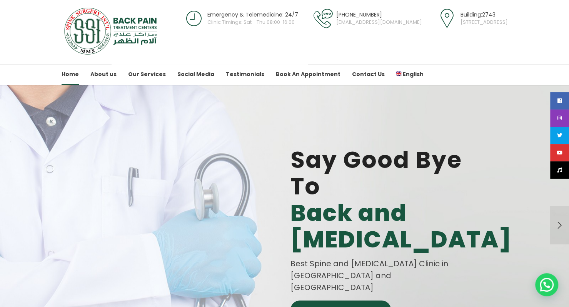
click at [389, 101] on div at bounding box center [379, 116] width 179 height 62
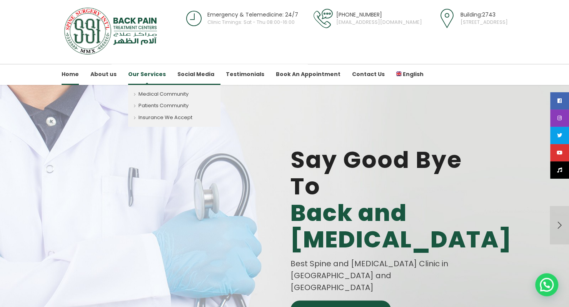
click at [156, 76] on link "Our Services" at bounding box center [147, 74] width 38 height 21
click at [163, 94] on link "Medical Community" at bounding box center [174, 92] width 92 height 16
click at [181, 97] on link "Medical Community" at bounding box center [174, 92] width 92 height 16
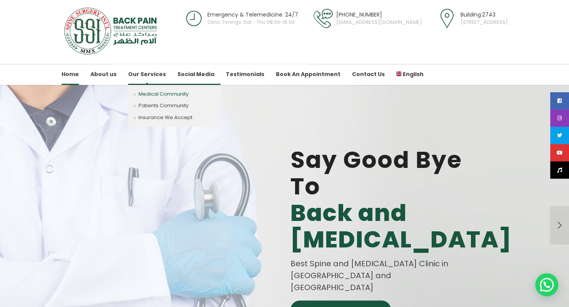
click at [162, 93] on link "Medical Community" at bounding box center [174, 92] width 92 height 16
click at [144, 95] on link "Medical Community" at bounding box center [174, 92] width 92 height 16
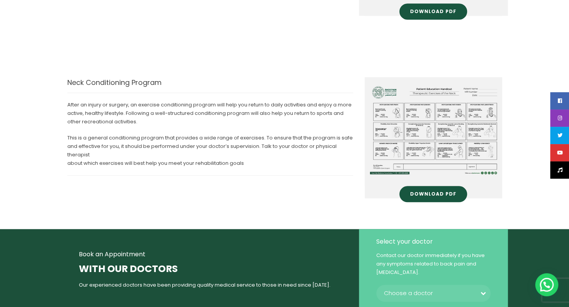
scroll to position [359, 0]
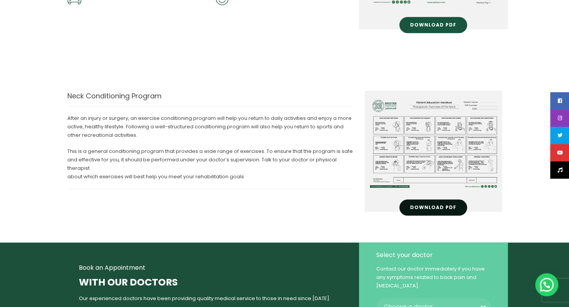
click at [435, 208] on span "Download PDF" at bounding box center [433, 207] width 46 height 5
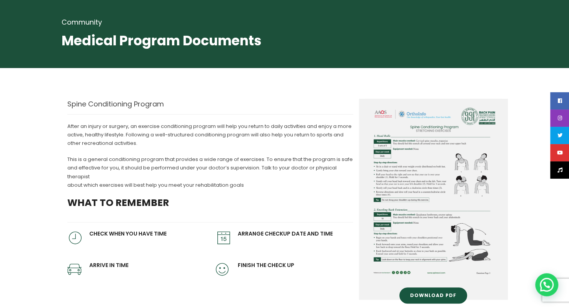
scroll to position [93, 0]
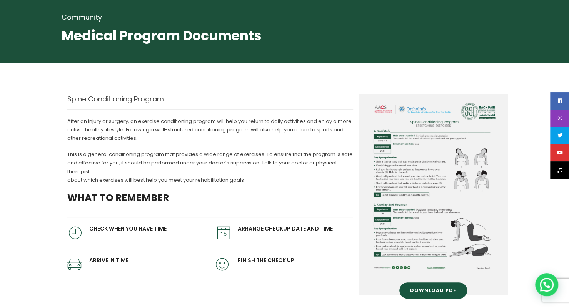
click at [444, 136] on img at bounding box center [433, 188] width 137 height 188
click at [438, 154] on img at bounding box center [433, 188] width 137 height 188
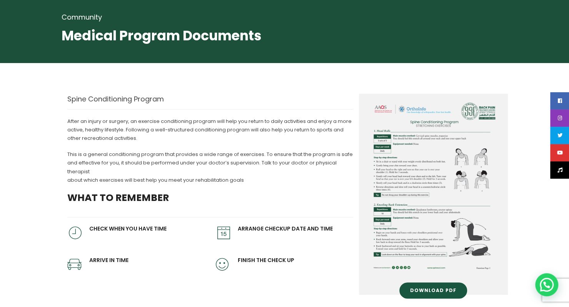
click at [438, 154] on img at bounding box center [433, 188] width 137 height 188
drag, startPoint x: 438, startPoint y: 154, endPoint x: 437, endPoint y: 258, distance: 103.8
click at [437, 258] on img at bounding box center [433, 188] width 137 height 188
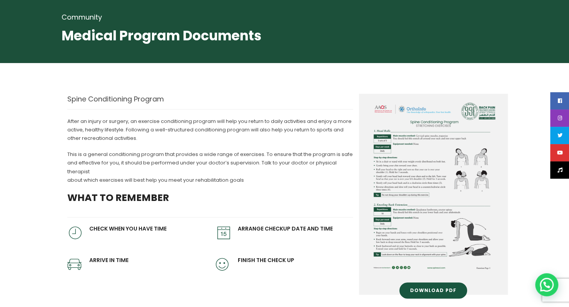
click at [437, 258] on img at bounding box center [433, 188] width 137 height 188
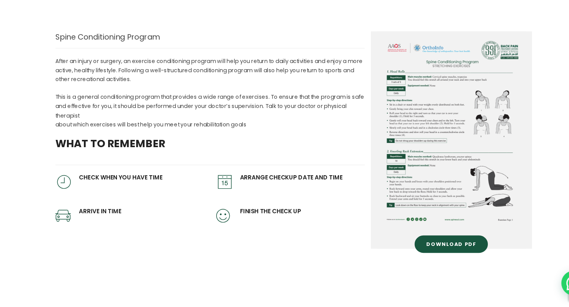
scroll to position [135, 0]
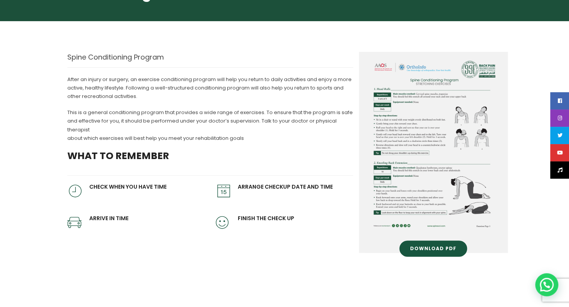
drag, startPoint x: 316, startPoint y: 231, endPoint x: 252, endPoint y: 56, distance: 186.7
click at [252, 56] on div "Spine Conditioning Program" at bounding box center [210, 57] width 286 height 11
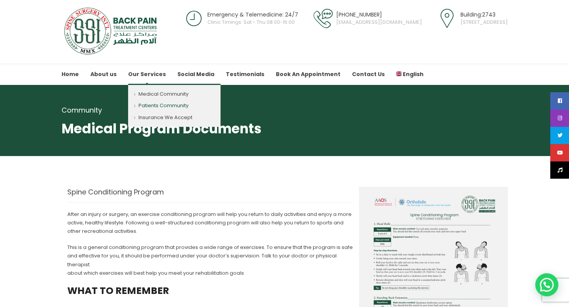
click at [159, 106] on link "Patients Community" at bounding box center [174, 106] width 92 height 12
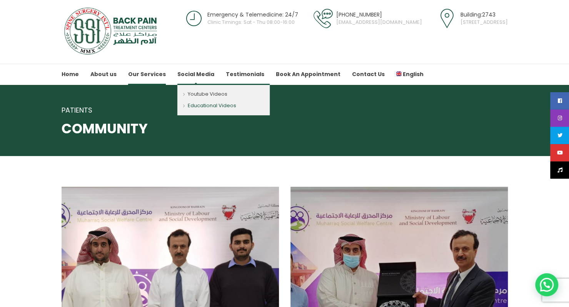
click at [197, 106] on link "Educational Videos" at bounding box center [223, 107] width 92 height 15
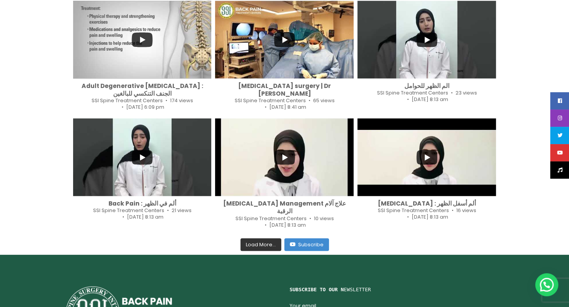
scroll to position [335, 0]
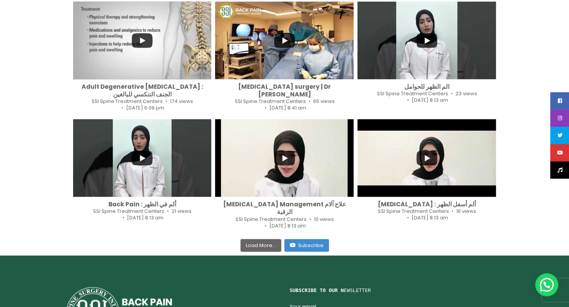
click at [266, 242] on span "Load More..." at bounding box center [261, 245] width 30 height 7
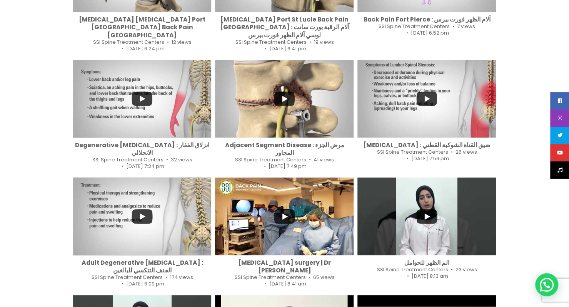
scroll to position [175, 0]
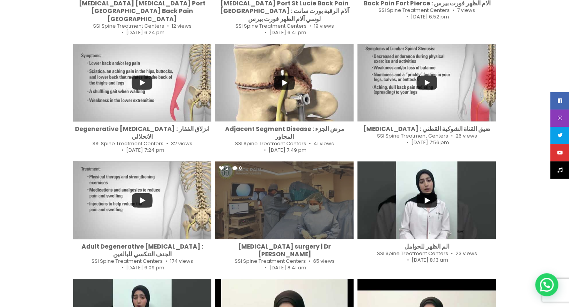
click at [310, 212] on div "2 0" at bounding box center [284, 201] width 138 height 78
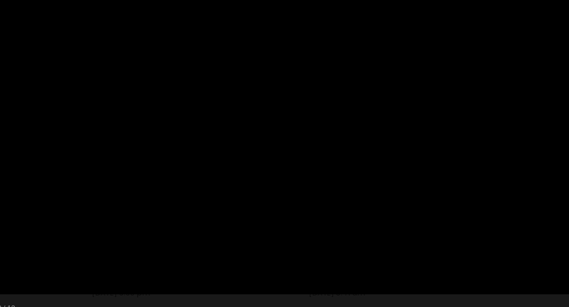
scroll to position [174, 0]
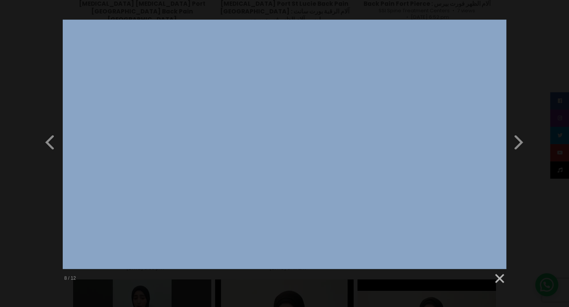
drag, startPoint x: 53, startPoint y: 247, endPoint x: 63, endPoint y: 237, distance: 14.1
click at [3, 184] on div "Previous Slide Next Slide 8 / 12" at bounding box center [284, 153] width 569 height 267
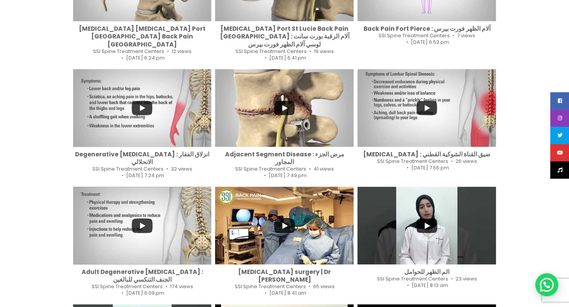
scroll to position [156, 0]
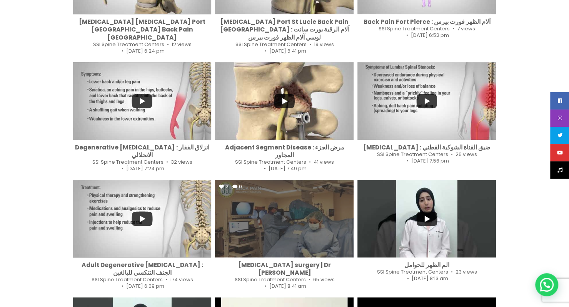
click at [310, 215] on div "2 0" at bounding box center [284, 219] width 138 height 78
